Goal: Book appointment/travel/reservation

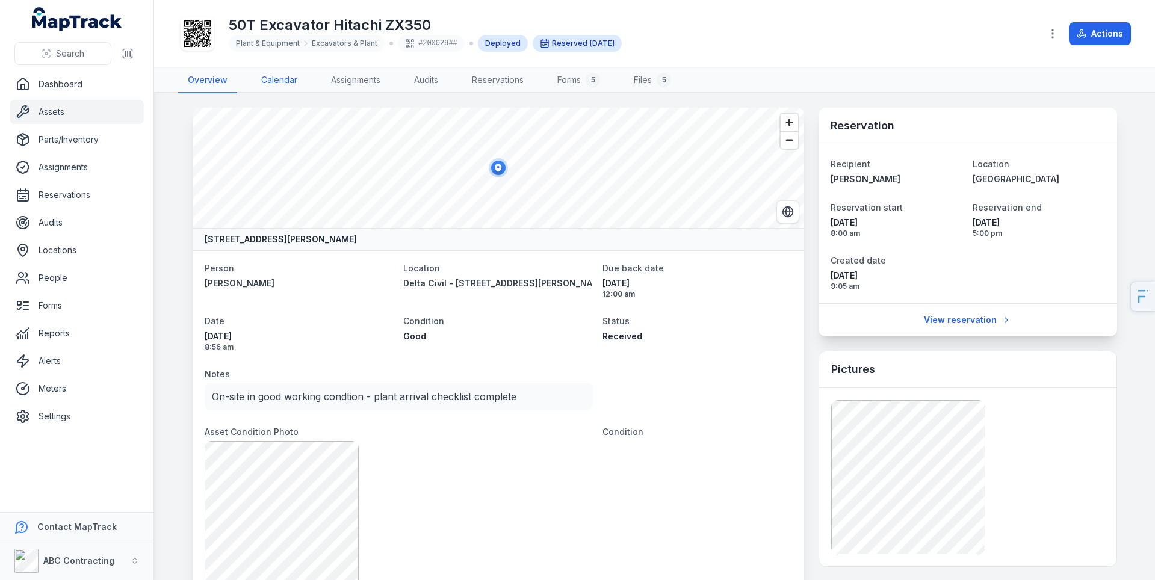
click at [291, 84] on link "Calendar" at bounding box center [279, 80] width 55 height 25
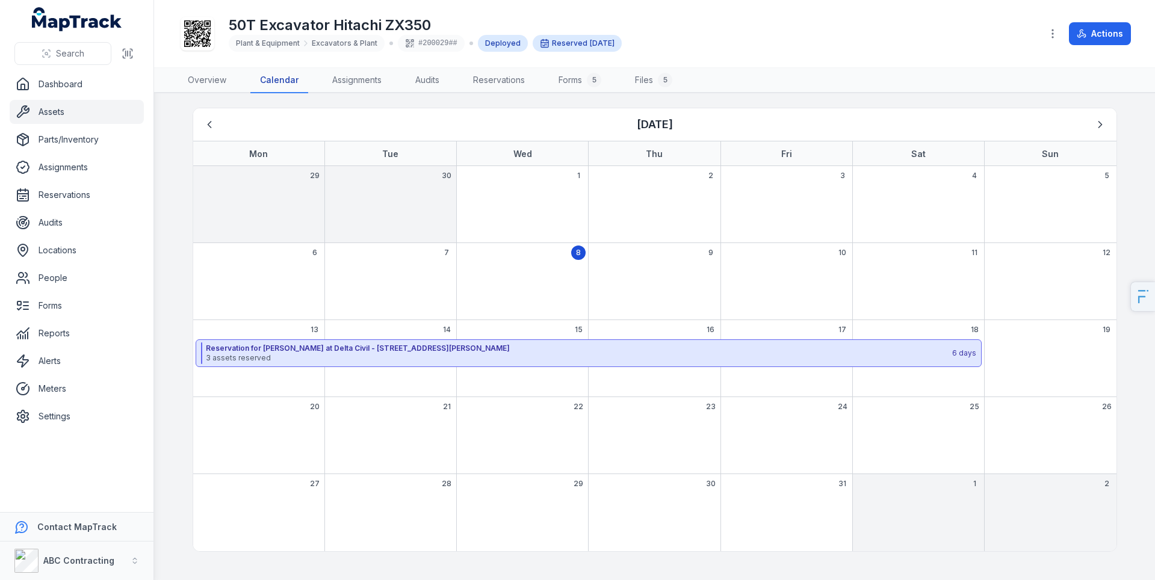
click at [274, 431] on div "20" at bounding box center [258, 435] width 131 height 77
click at [138, 465] on div "Reserve asset" at bounding box center [121, 459] width 135 height 22
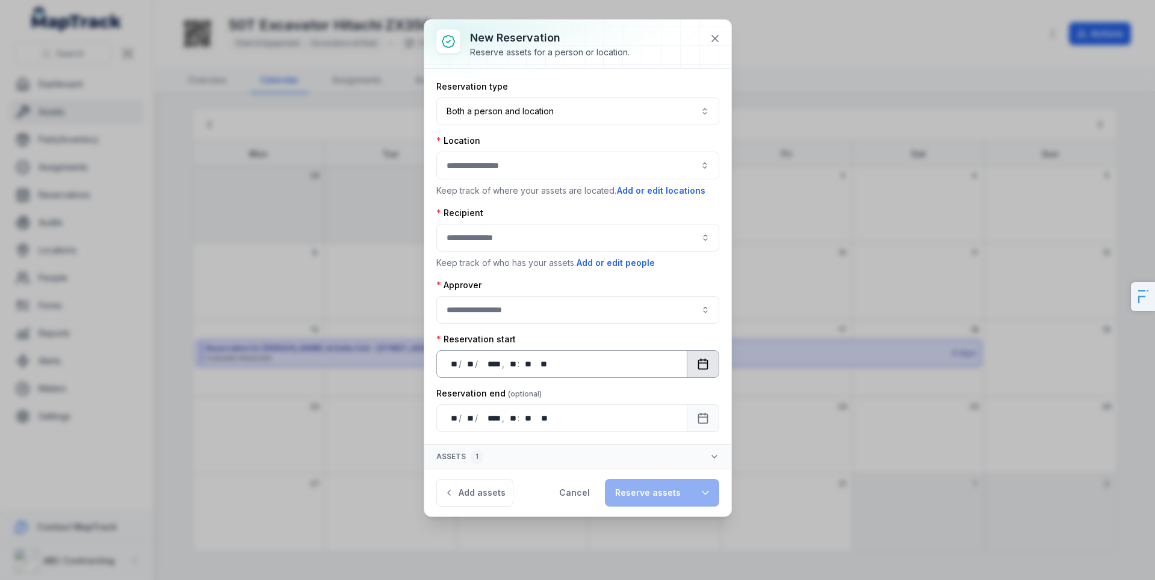
click at [706, 365] on icon "Calendar" at bounding box center [703, 364] width 12 height 12
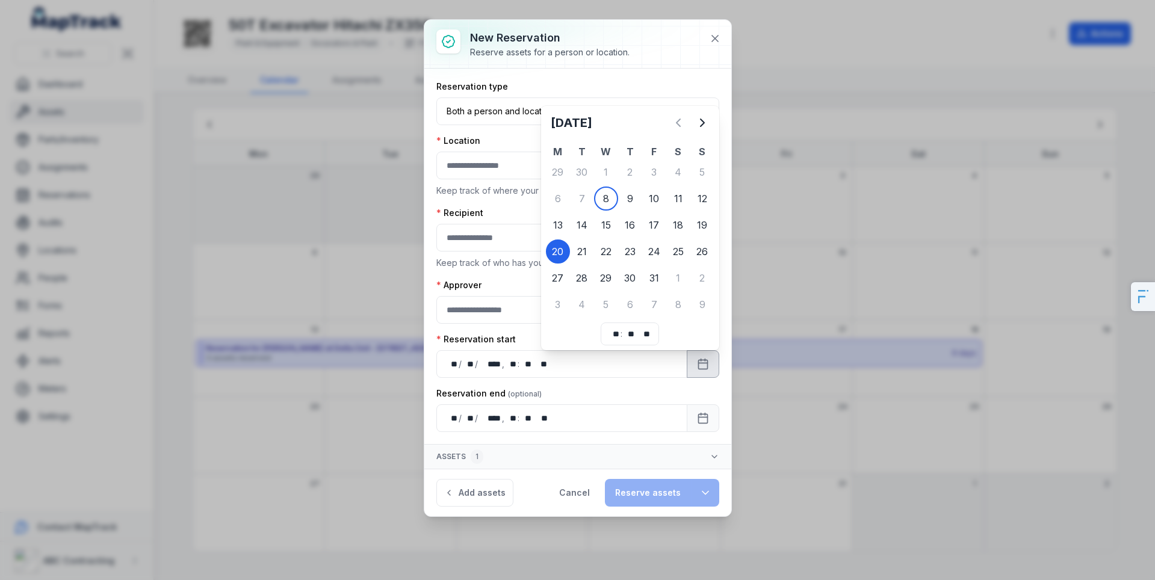
click at [685, 66] on div at bounding box center [577, 44] width 307 height 48
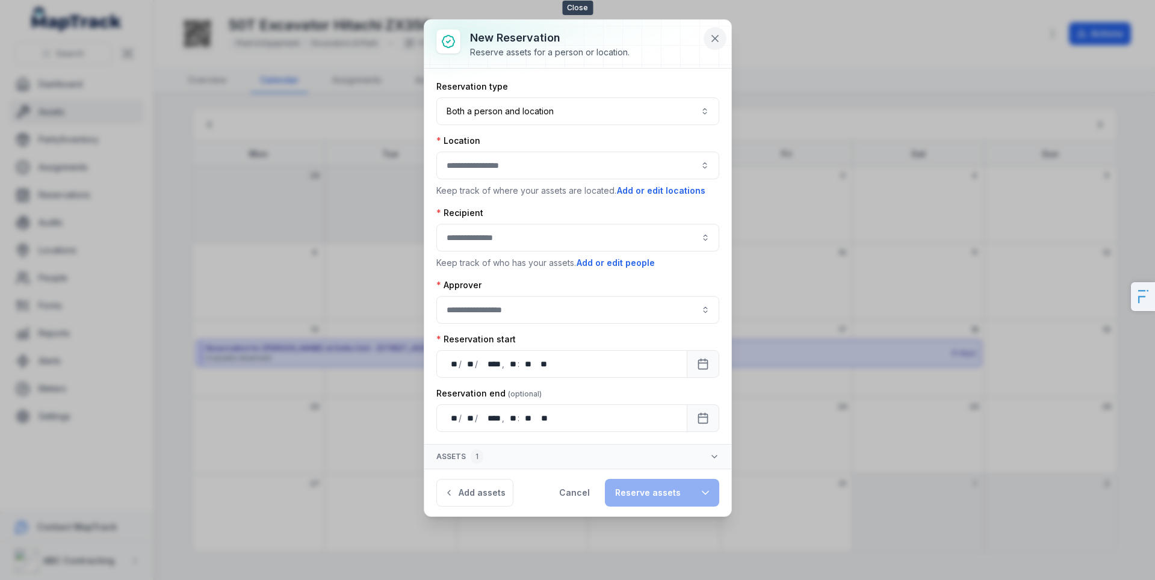
click at [715, 39] on icon at bounding box center [715, 38] width 6 height 6
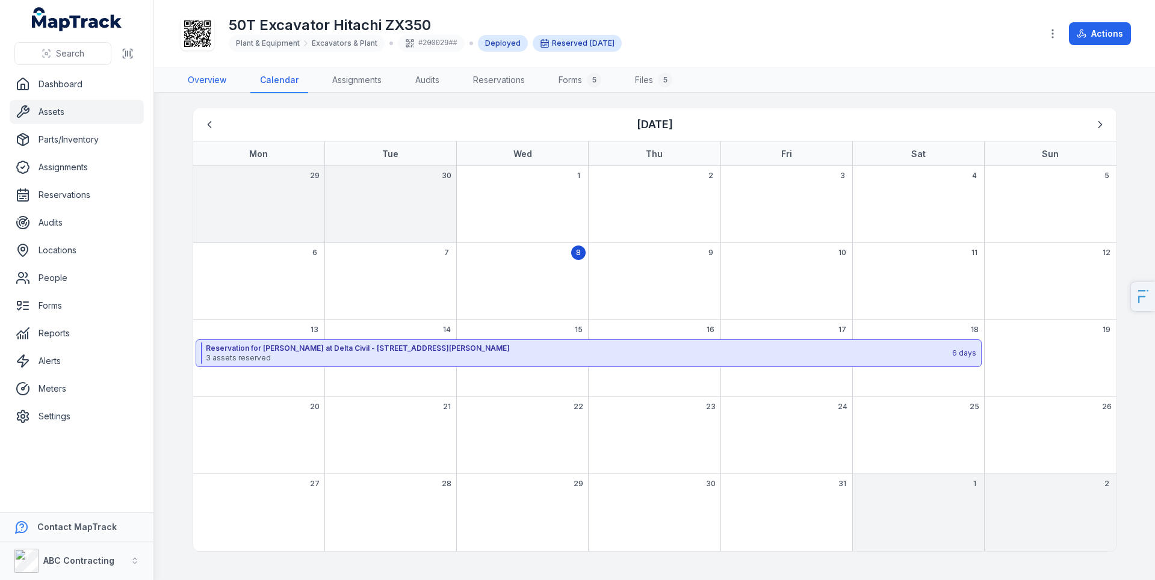
click at [202, 81] on link "Overview" at bounding box center [207, 80] width 58 height 25
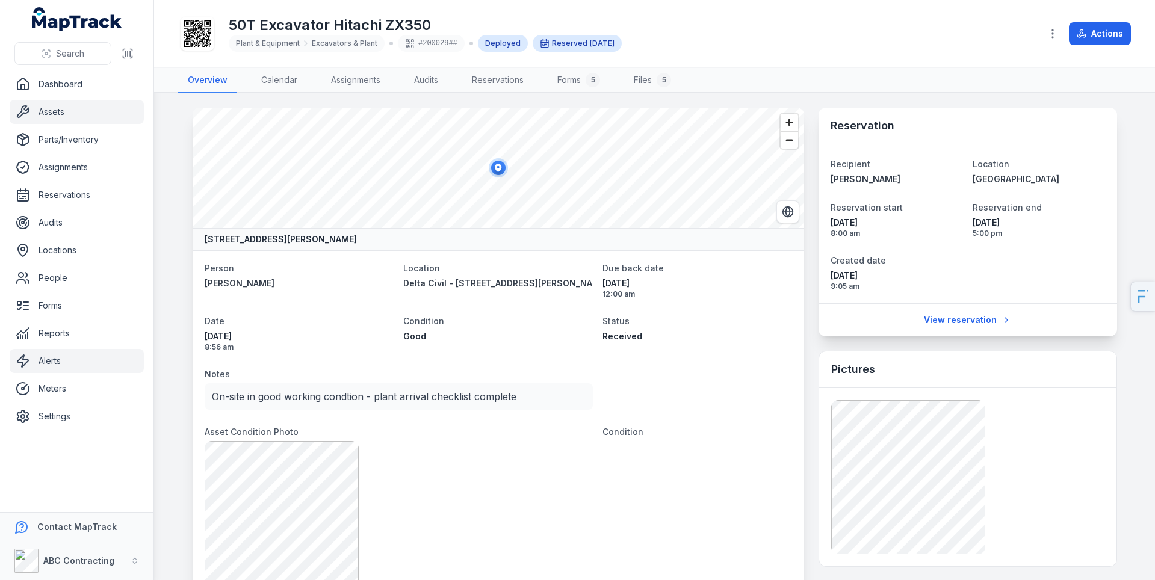
click at [59, 363] on link "Alerts" at bounding box center [77, 361] width 134 height 24
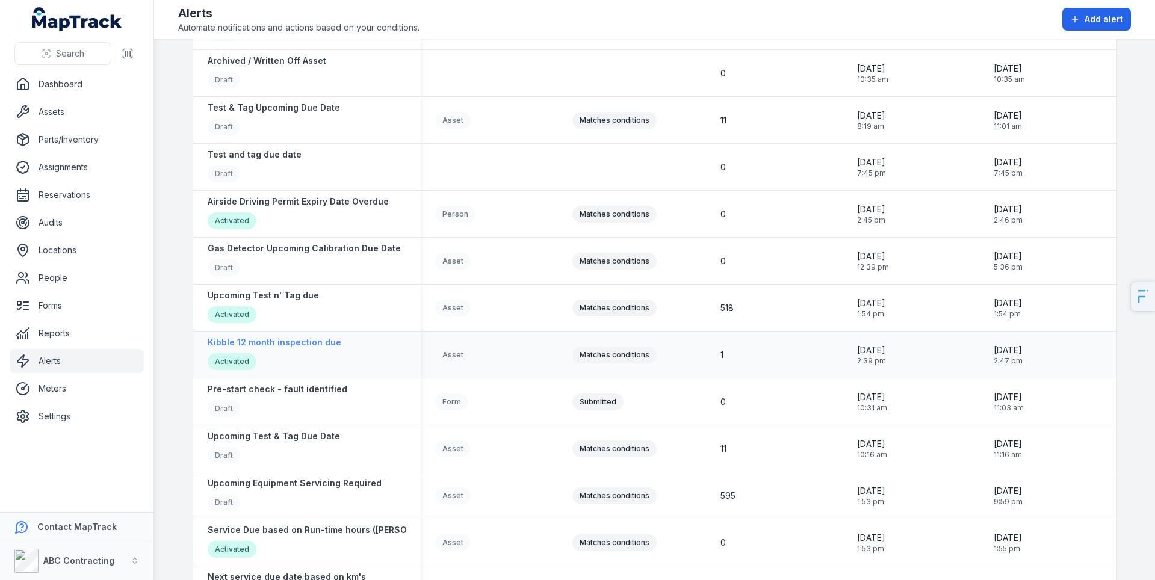
scroll to position [1426, 0]
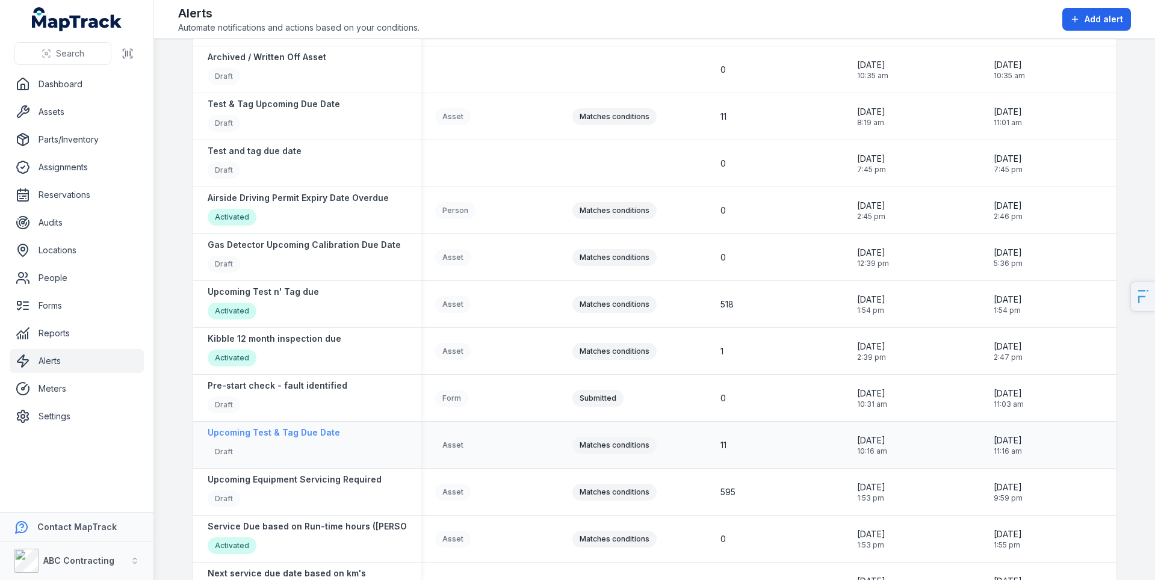
click at [306, 434] on strong "Upcoming Test & Tag Due Date" at bounding box center [274, 433] width 132 height 12
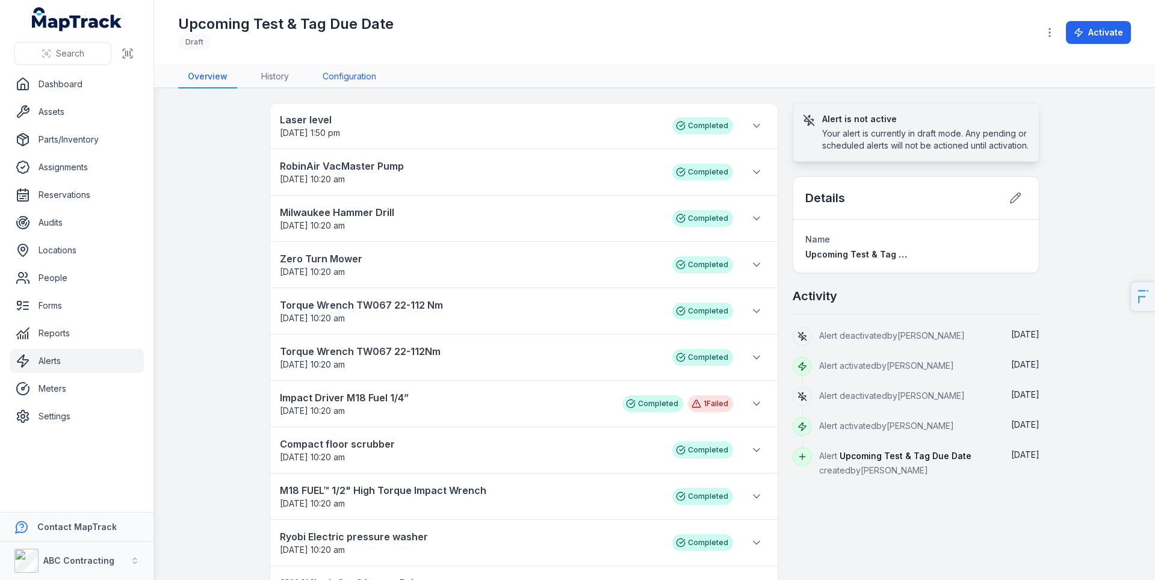
click at [357, 73] on link "Configuration" at bounding box center [349, 77] width 73 height 23
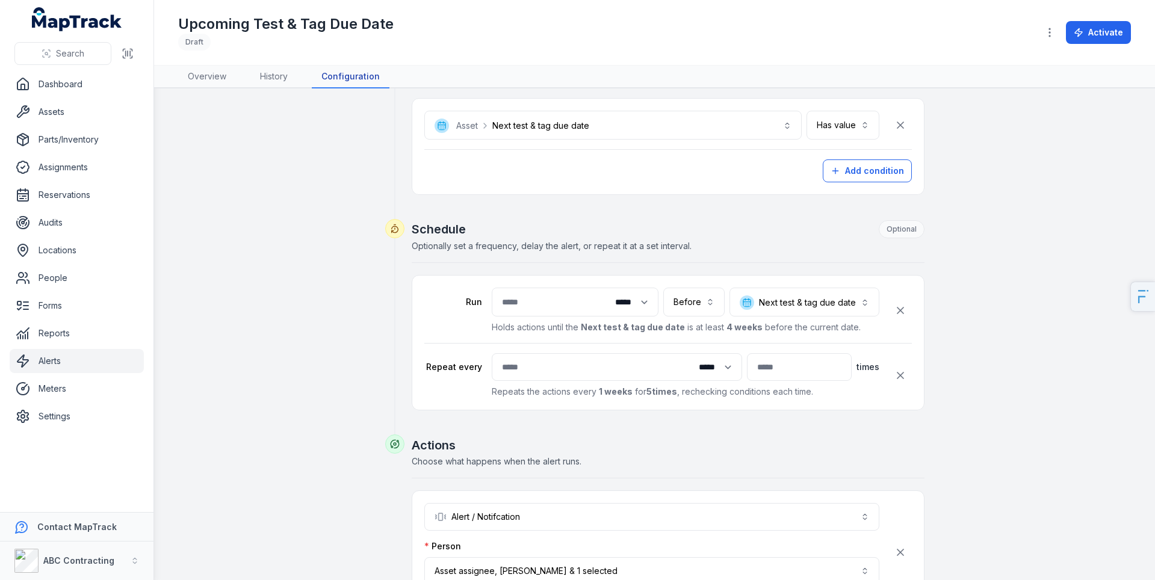
scroll to position [250, 0]
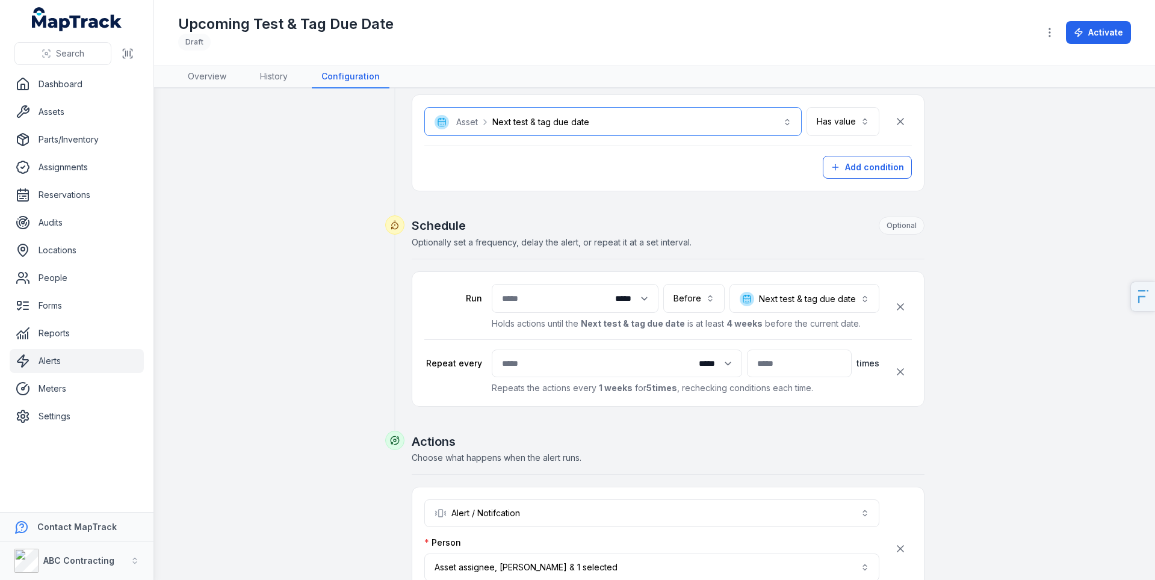
click at [554, 125] on button "**********" at bounding box center [612, 121] width 377 height 29
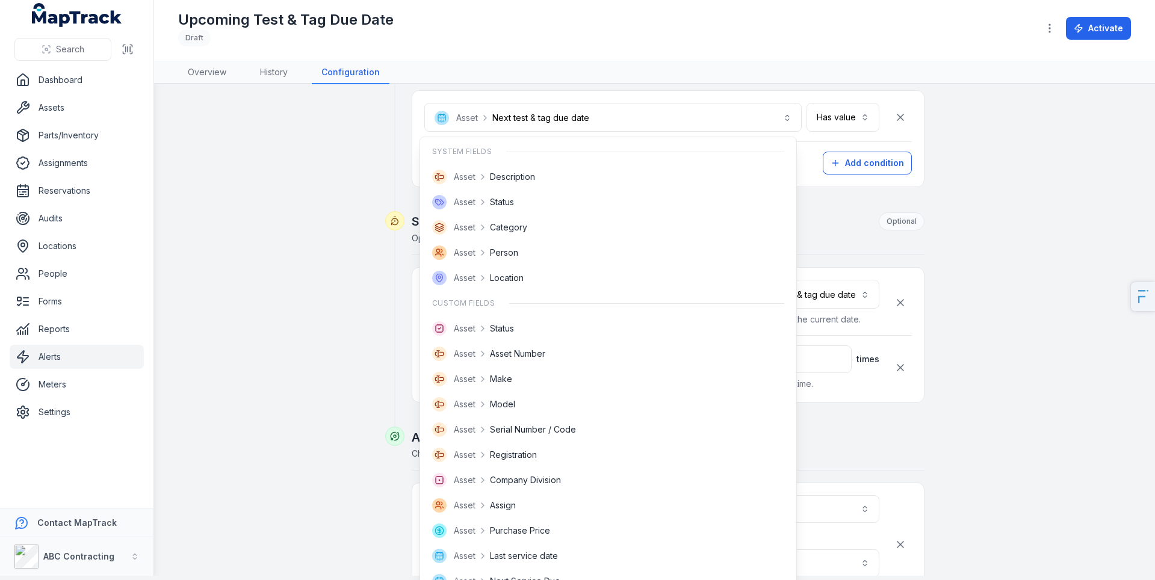
scroll to position [140, 0]
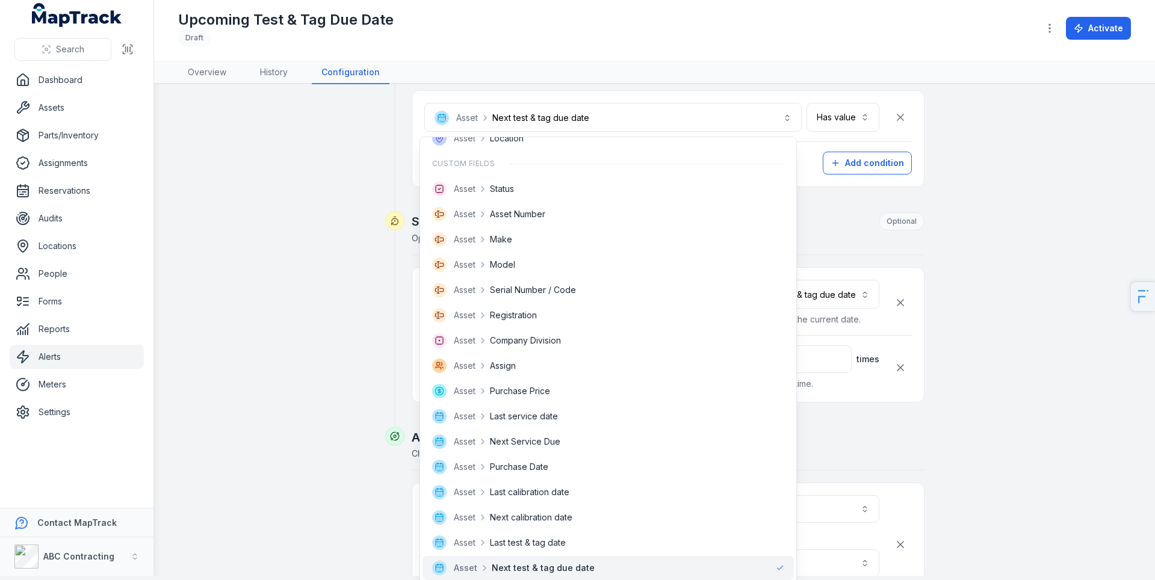
click at [341, 200] on div "**********" at bounding box center [655, 274] width 924 height 853
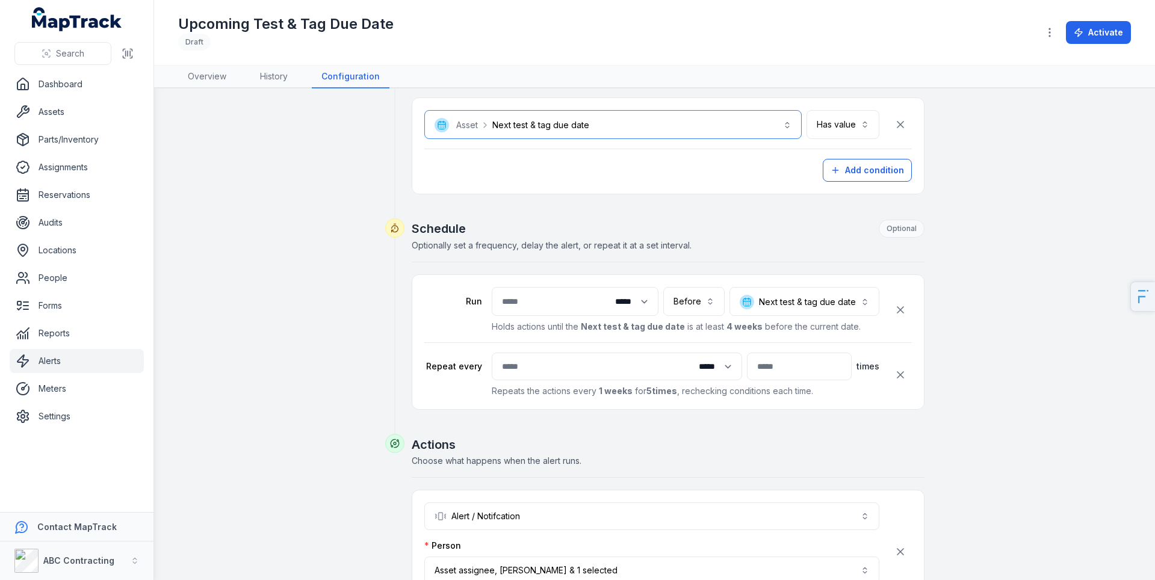
scroll to position [240, 0]
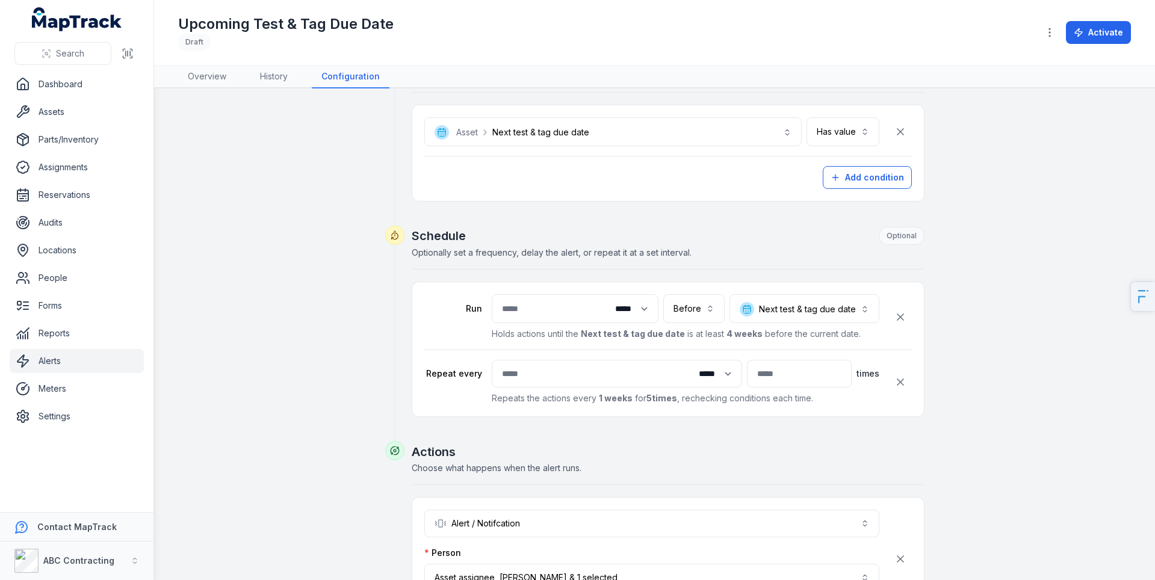
click at [241, 185] on div "**********" at bounding box center [655, 289] width 924 height 853
click at [31, 113] on link "Assets" at bounding box center [77, 112] width 134 height 24
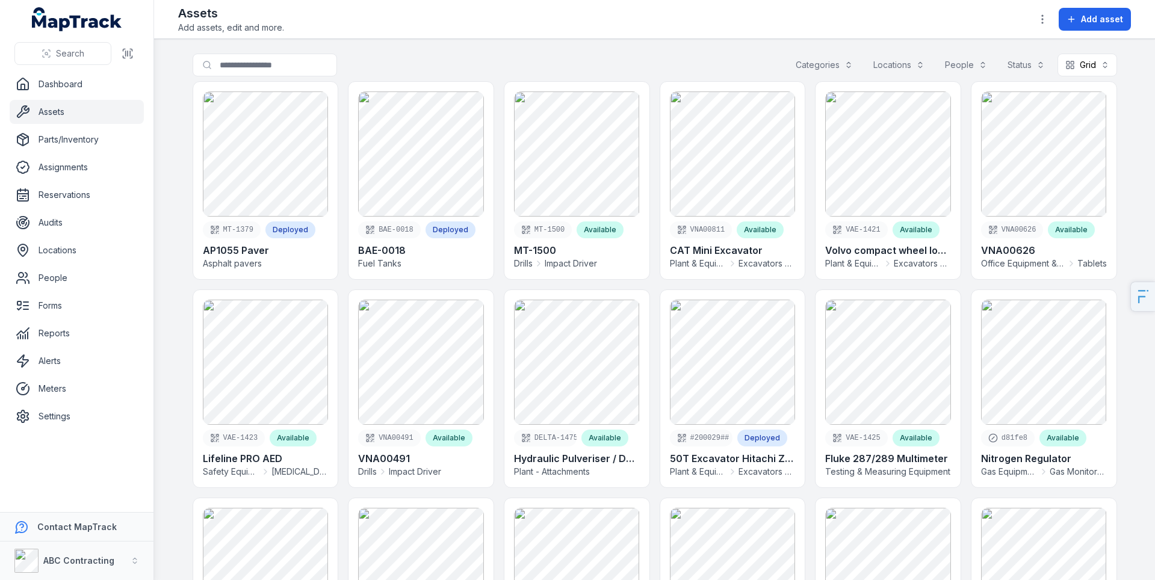
click at [883, 34] on header "Toggle Navigation Assets Add assets, edit and more. Add asset" at bounding box center [654, 19] width 1001 height 39
click at [951, 32] on div "Assets Add assets, edit and more. Add asset" at bounding box center [654, 19] width 952 height 29
click at [756, 17] on div "Assets Add assets, edit and more. Add asset" at bounding box center [654, 19] width 952 height 29
